Goal: Task Accomplishment & Management: Complete application form

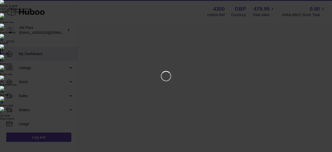
scroll to position [81, 116]
click at [317, 5] on icon "Close" at bounding box center [319, 5] width 6 height 6
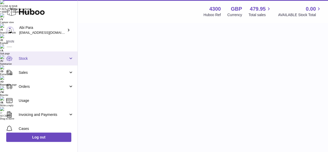
scroll to position [38, 0]
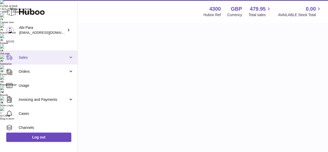
click at [65, 59] on span "Sales" at bounding box center [44, 57] width 50 height 5
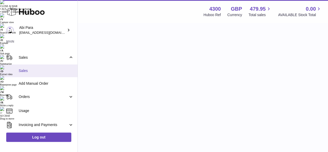
click at [49, 72] on span "Sales" at bounding box center [46, 70] width 55 height 5
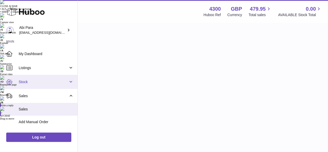
click at [44, 84] on span "Stock" at bounding box center [44, 81] width 50 height 5
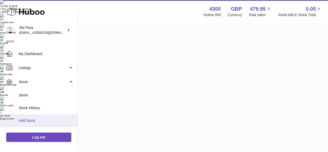
click at [38, 121] on span "Add Stock" at bounding box center [46, 120] width 55 height 5
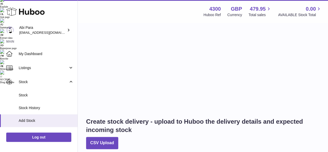
scroll to position [38, 0]
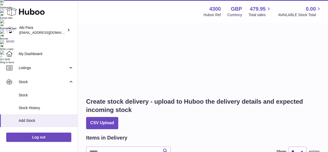
scroll to position [58, 0]
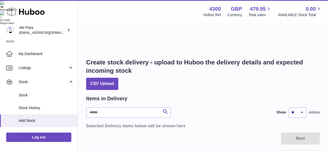
scroll to position [96, 0]
type input "****"
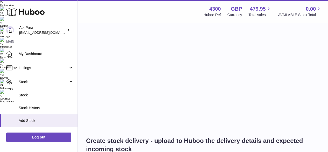
scroll to position [16, 0]
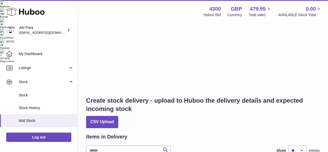
type input "**"
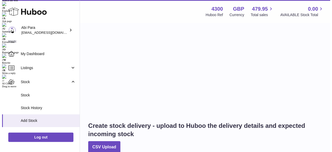
scroll to position [50, 0]
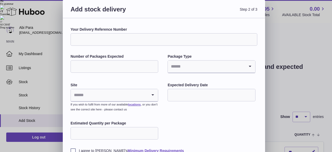
click at [106, 42] on input "Your Delivery Reference Number" at bounding box center [164, 39] width 187 height 12
type input "**********"
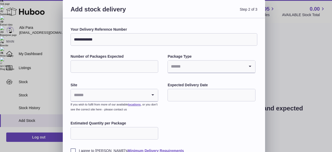
type input "*"
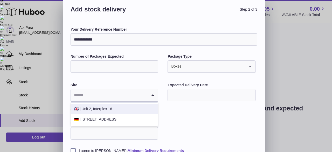
click at [110, 109] on li "🇬🇧 | Unit 2, Interplex 16" at bounding box center [114, 109] width 87 height 10
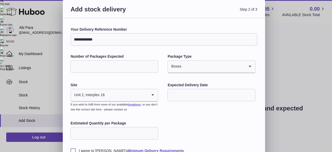
click at [207, 96] on input "text" at bounding box center [212, 95] width 88 height 12
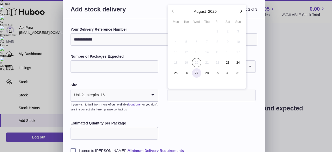
click at [200, 76] on span "27" at bounding box center [196, 72] width 9 height 9
type input "**********"
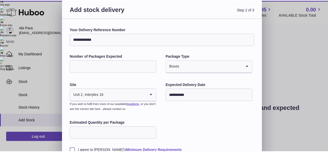
scroll to position [33, 0]
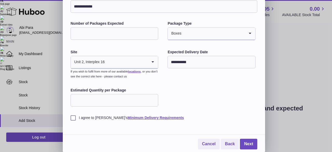
click at [135, 93] on div "Estimated Quantity per Package" at bounding box center [115, 98] width 88 height 20
click at [132, 98] on input "Estimated Quantity per Package" at bounding box center [115, 100] width 88 height 12
type input "**"
click at [73, 118] on label "I agree to Huboo's Minimum Delivery Requirements" at bounding box center [164, 117] width 187 height 5
click at [250, 146] on link "Next" at bounding box center [248, 144] width 17 height 11
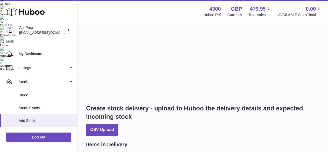
scroll to position [0, 0]
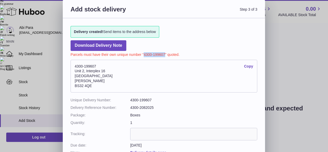
drag, startPoint x: 165, startPoint y: 54, endPoint x: 144, endPoint y: 54, distance: 21.0
click at [144, 54] on p "Parcels must have their own unique number "4300-199607" quoted." at bounding box center [164, 54] width 187 height 6
copy p "4300-199607"
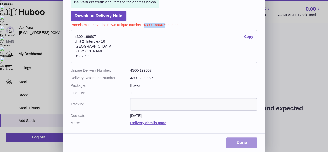
click at [241, 139] on link "Done" at bounding box center [241, 142] width 31 height 11
